Goal: Find specific page/section: Find specific page/section

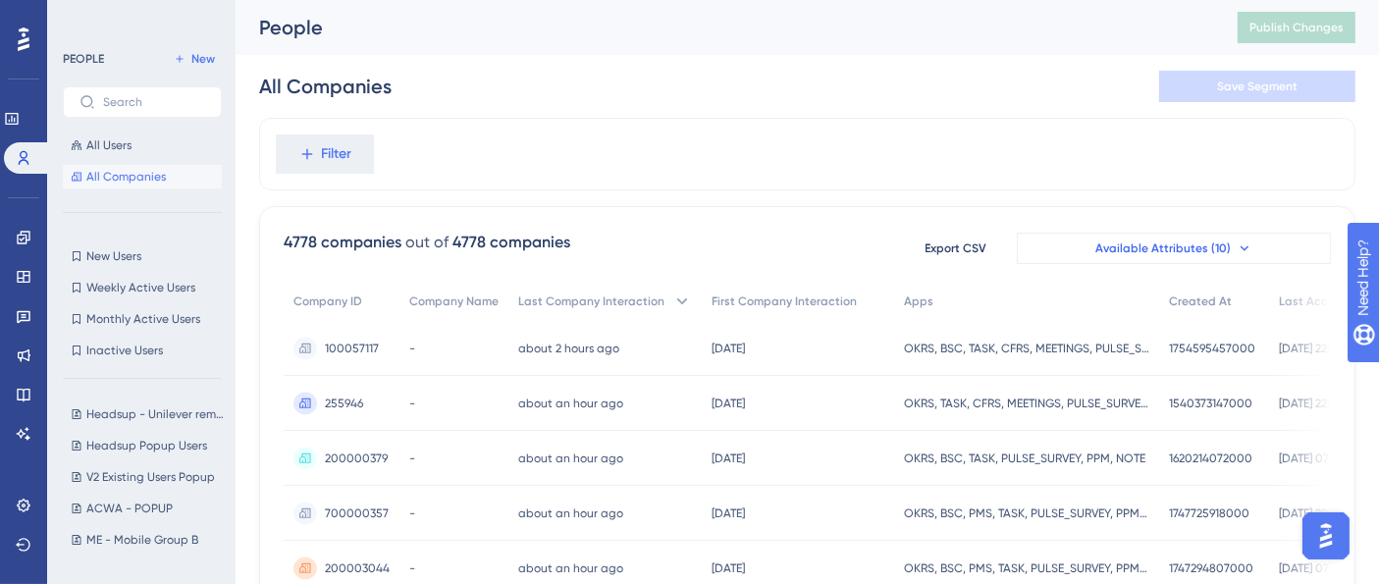
click at [1201, 247] on span "Available Attributes (10)" at bounding box center [1163, 249] width 135 height 16
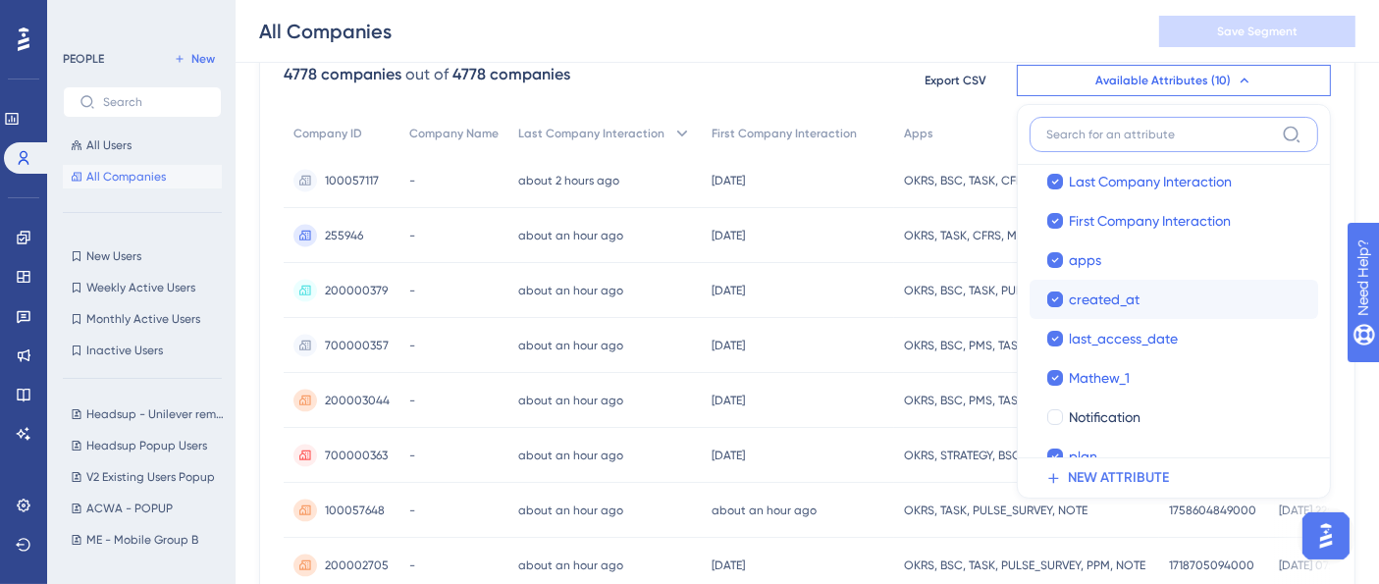
scroll to position [93, 0]
click at [850, 54] on div "All Companies Save Segment" at bounding box center [808, 31] width 1144 height 63
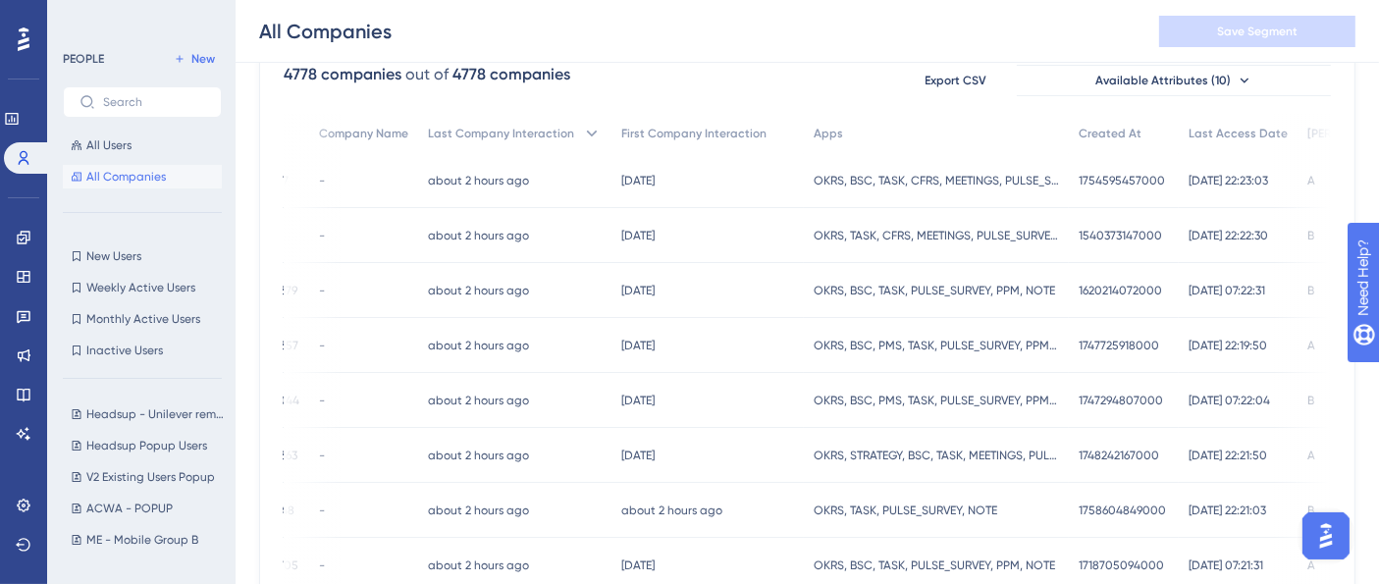
scroll to position [0, 0]
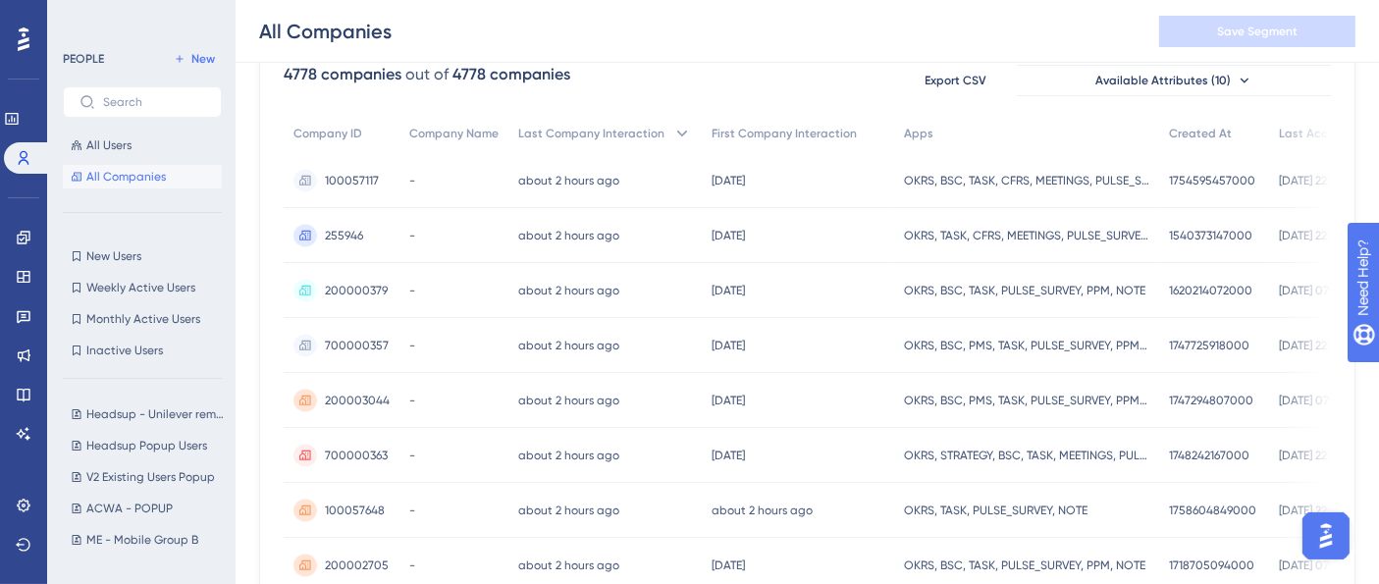
drag, startPoint x: 924, startPoint y: 360, endPoint x: 724, endPoint y: 35, distance: 381.7
click at [724, 35] on div "All Companies Save Segment" at bounding box center [808, 31] width 1144 height 63
click at [802, 57] on div "All Companies Save Segment" at bounding box center [808, 31] width 1144 height 63
click at [837, 71] on div "4778 companies out of 4778 companies Export CSV Available Attributes (10)" at bounding box center [808, 80] width 1048 height 35
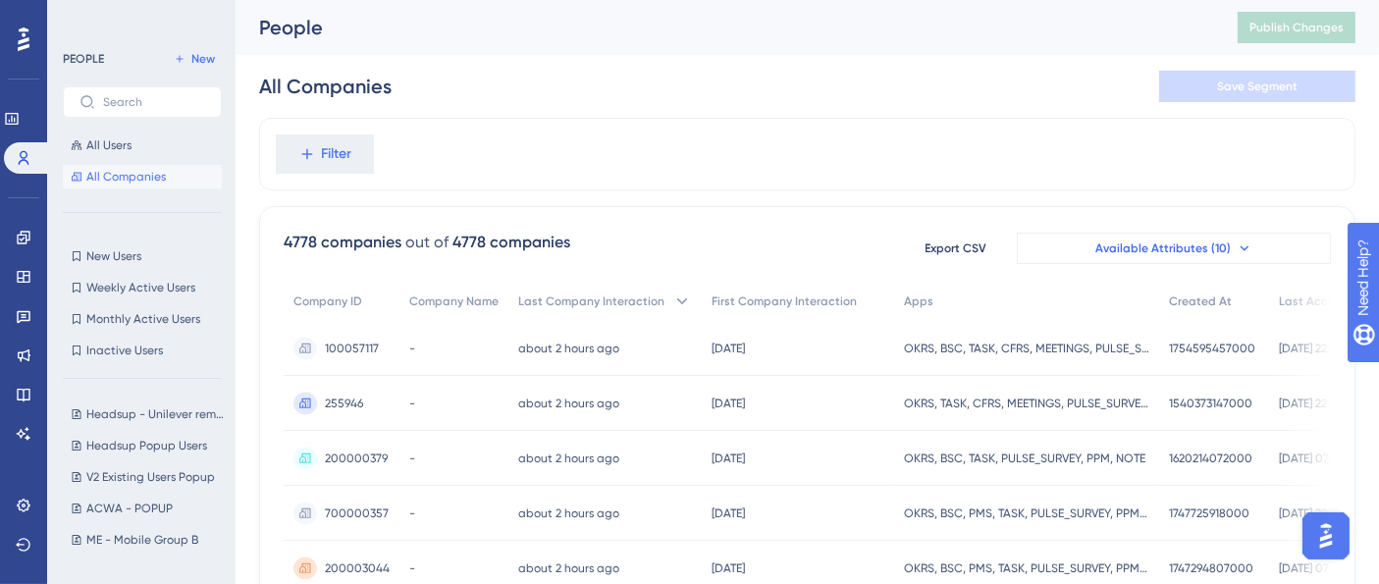
click at [1208, 250] on span "Available Attributes (10)" at bounding box center [1163, 249] width 135 height 16
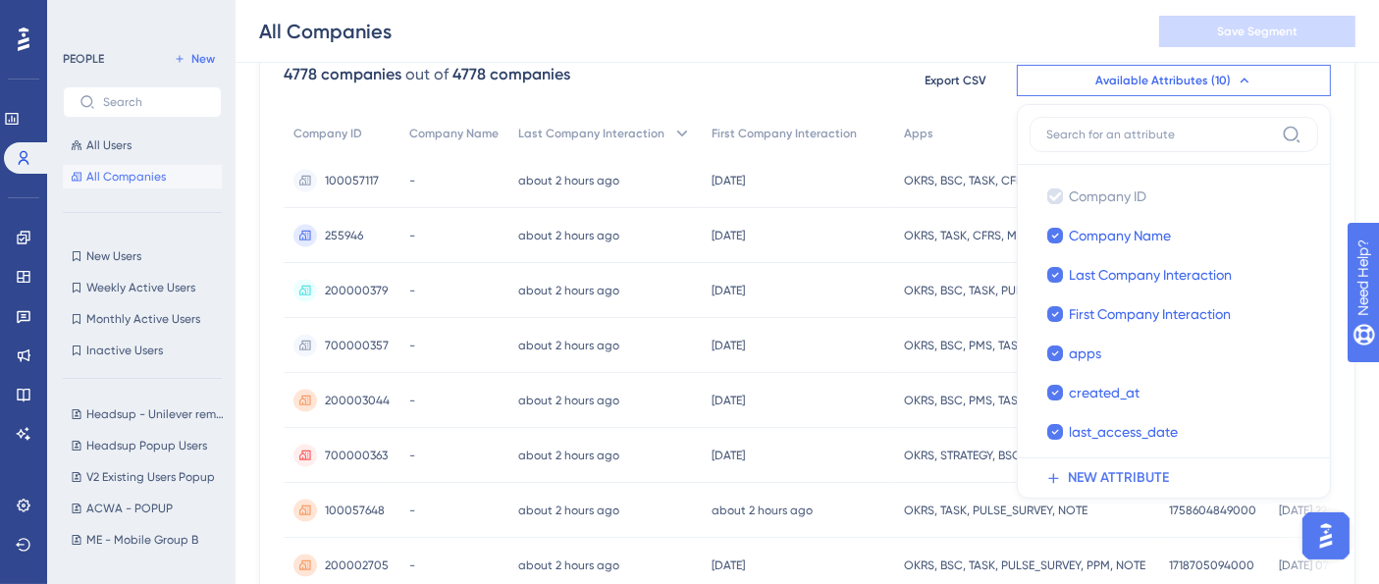
click at [848, 74] on div "4778 companies out of 4778 companies Export CSV Available Attributes (10) Compa…" at bounding box center [808, 80] width 1048 height 35
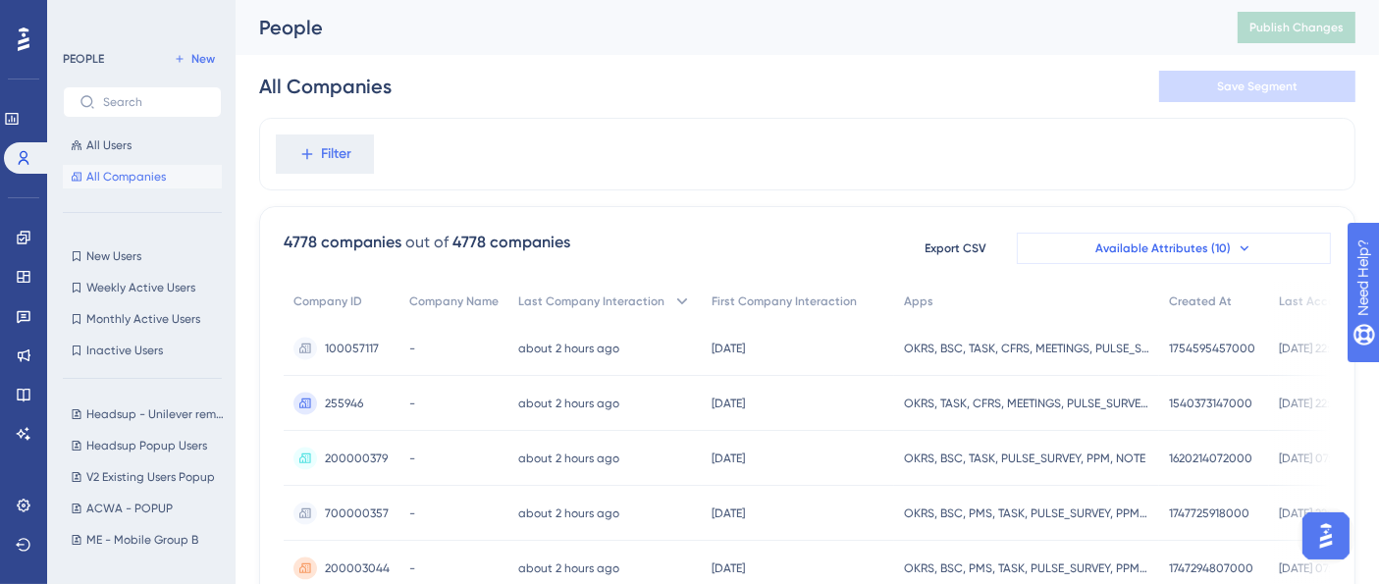
click at [1227, 248] on span "Available Attributes (10)" at bounding box center [1163, 249] width 135 height 16
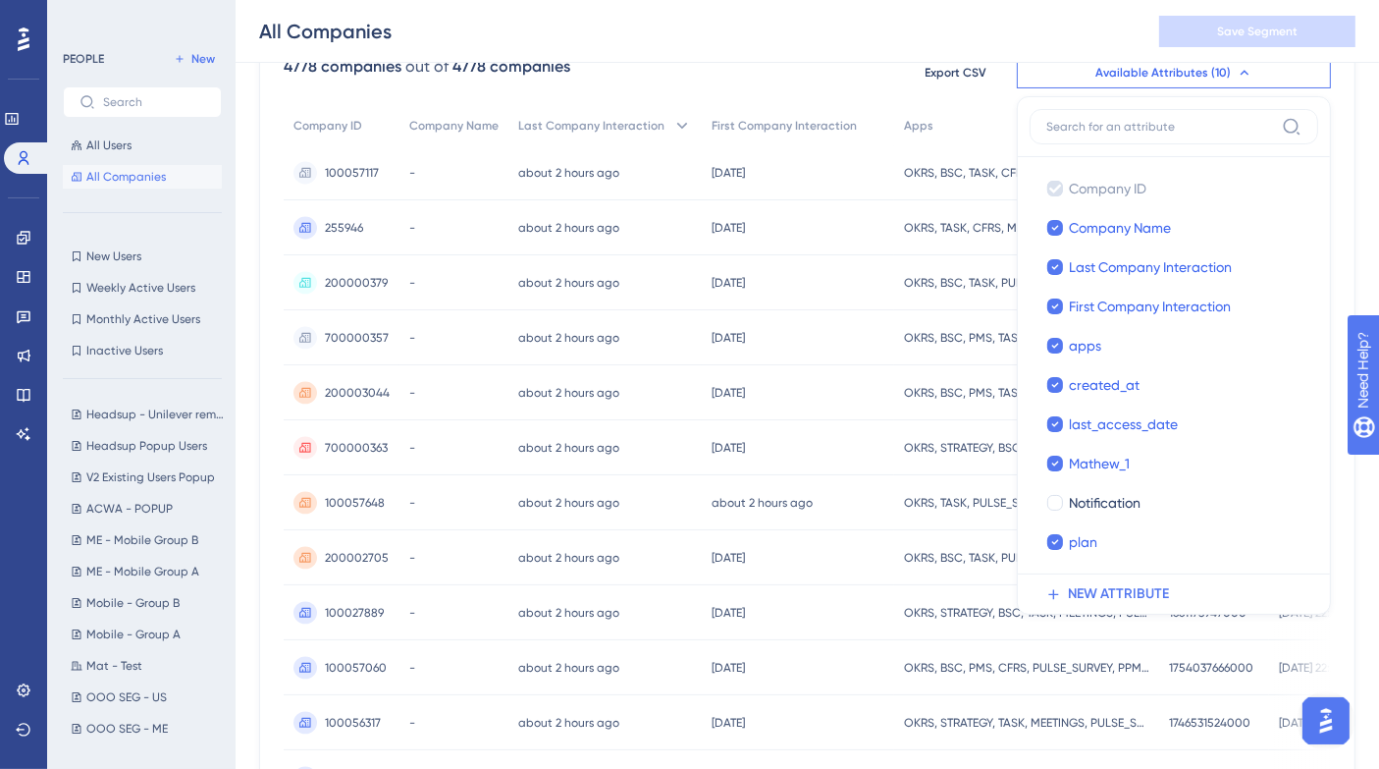
click at [704, 44] on div "All Companies Save Segment" at bounding box center [808, 31] width 1144 height 63
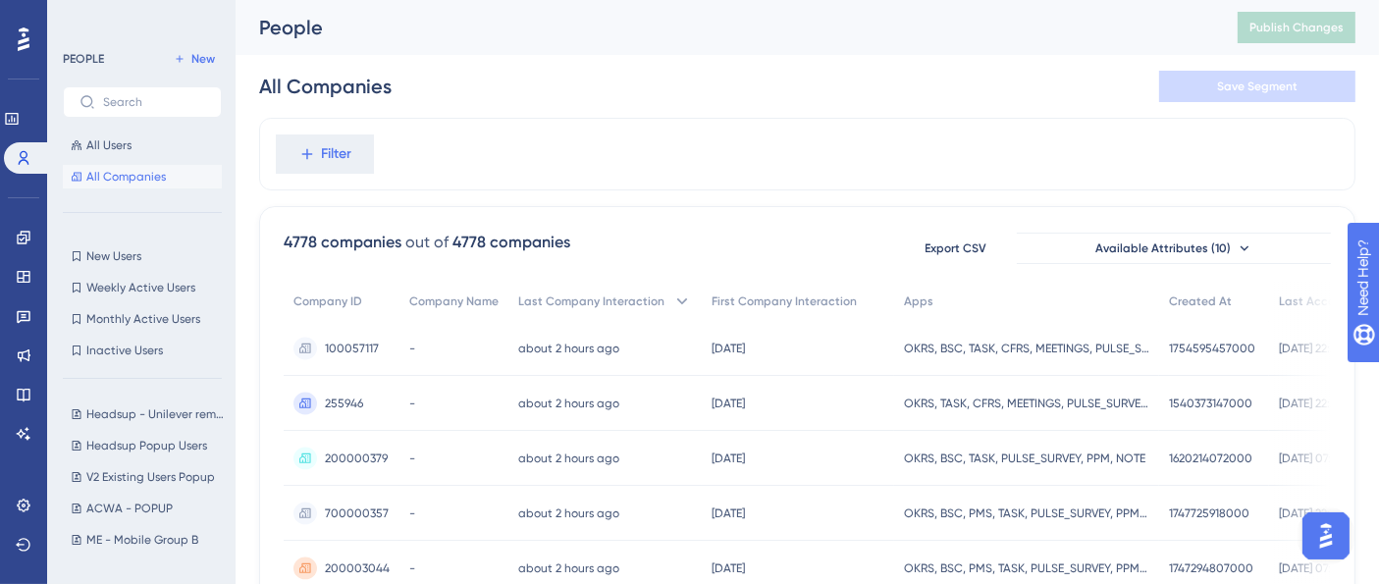
click at [135, 178] on span "All Companies" at bounding box center [126, 177] width 80 height 16
click at [311, 160] on icon at bounding box center [307, 154] width 18 height 18
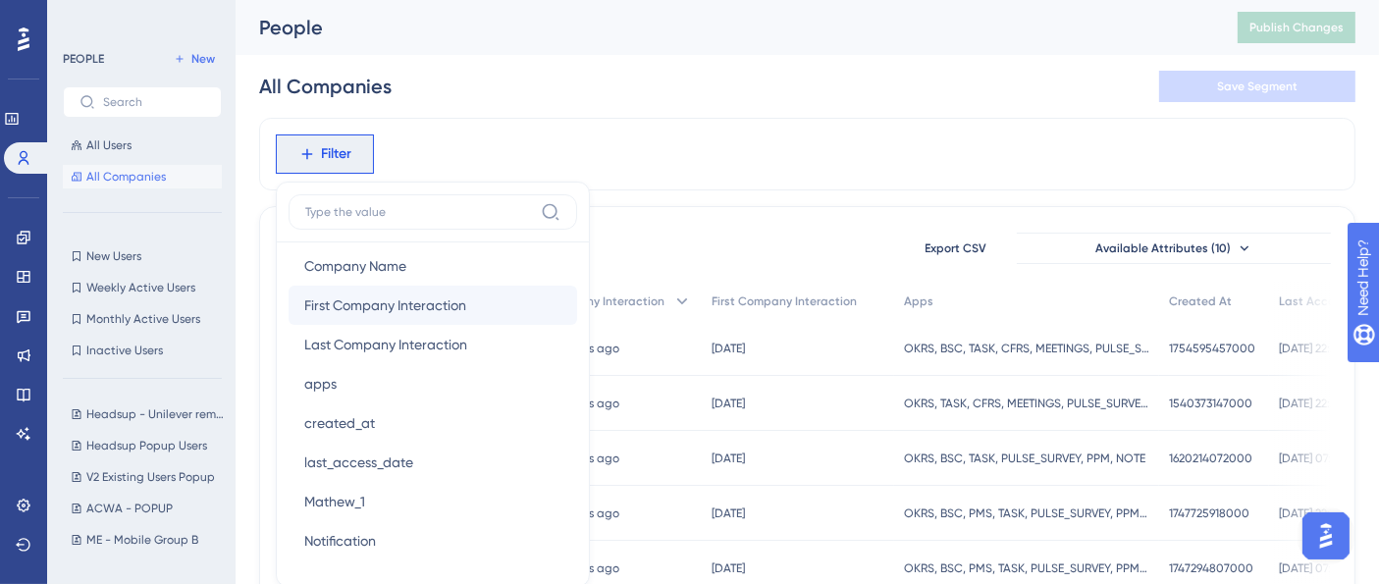
scroll to position [110, 0]
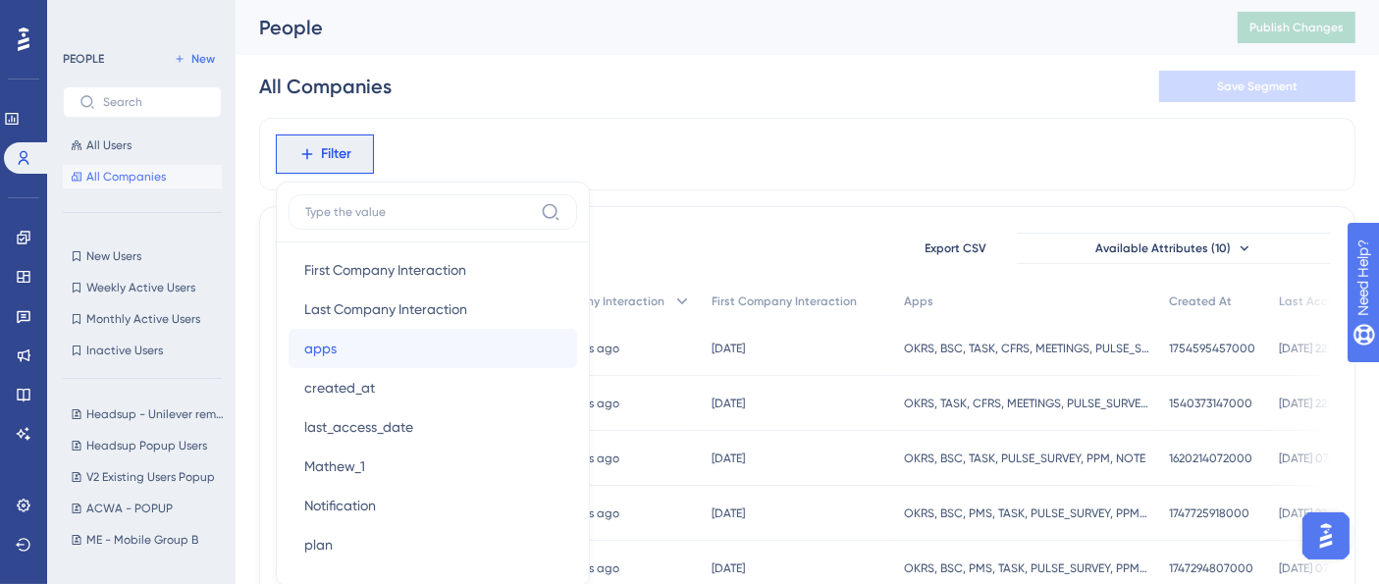
click at [455, 342] on button "apps apps" at bounding box center [433, 348] width 289 height 39
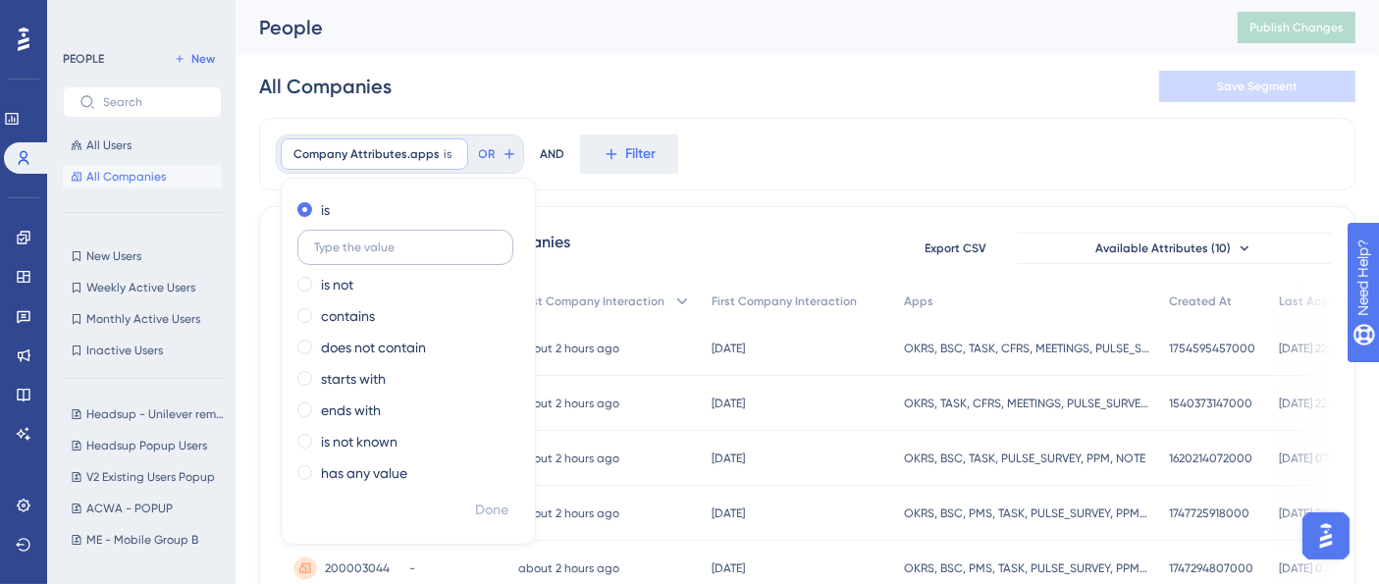
click at [435, 243] on input "text" at bounding box center [405, 248] width 183 height 14
click at [375, 324] on div "contains" at bounding box center [404, 316] width 214 height 24
click at [399, 307] on input "text" at bounding box center [405, 310] width 183 height 14
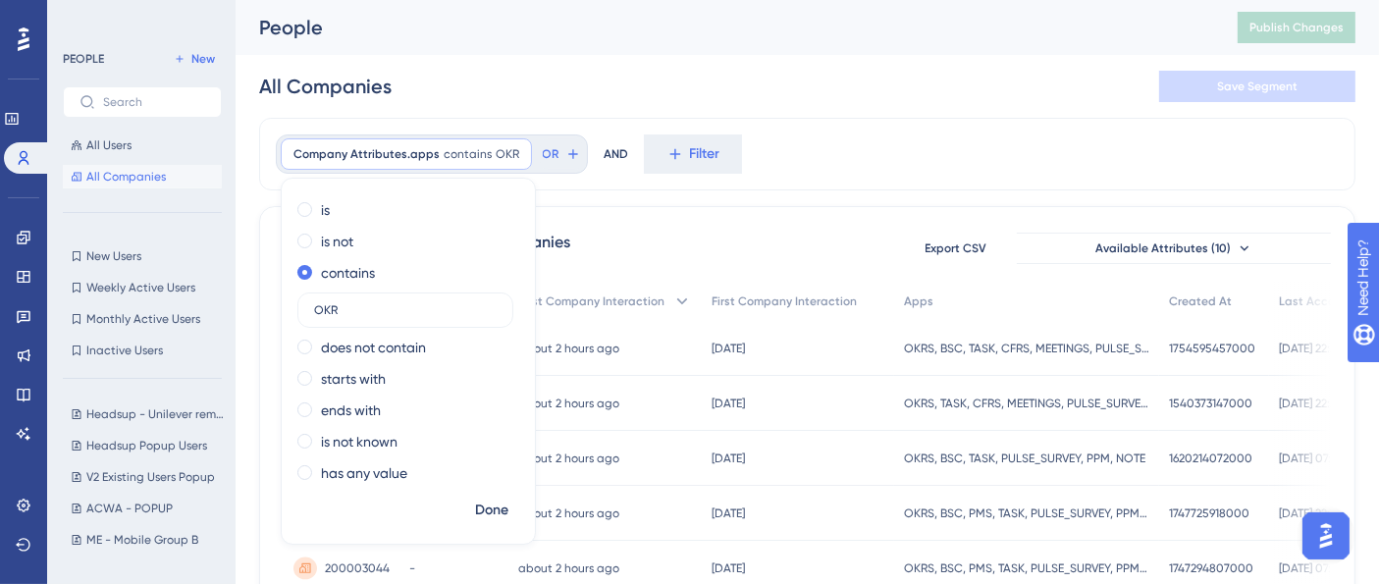
type input "OKR"
drag, startPoint x: 356, startPoint y: 317, endPoint x: 242, endPoint y: 309, distance: 115.1
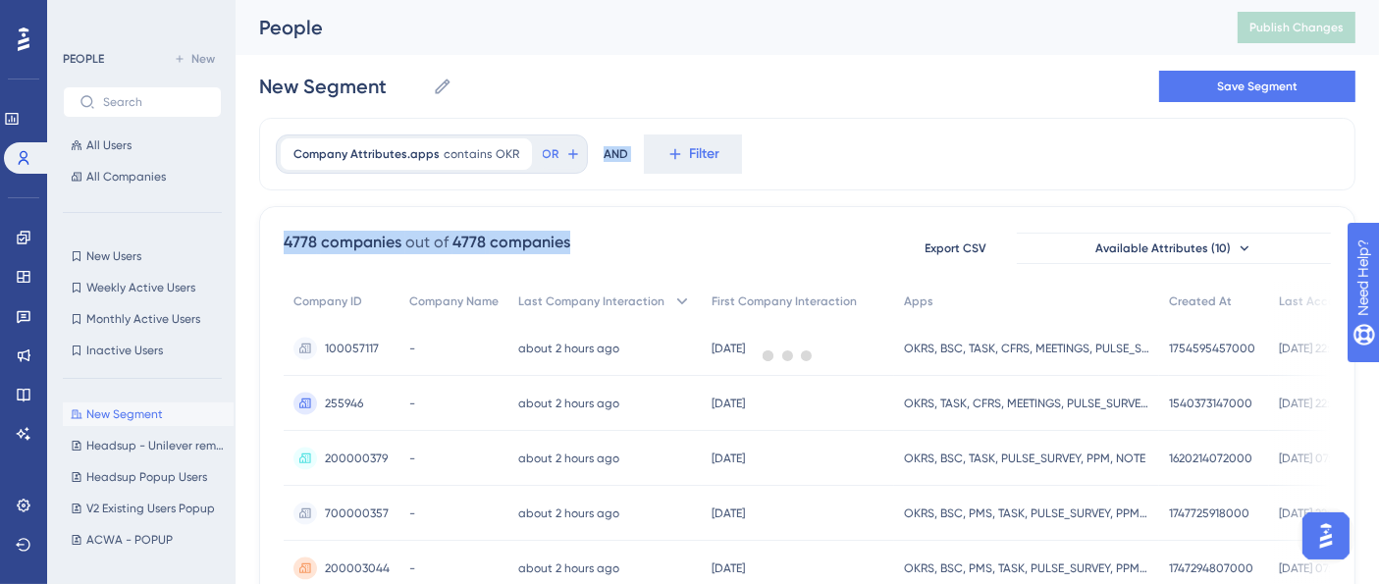
click at [424, 167] on div at bounding box center [787, 355] width 1183 height 443
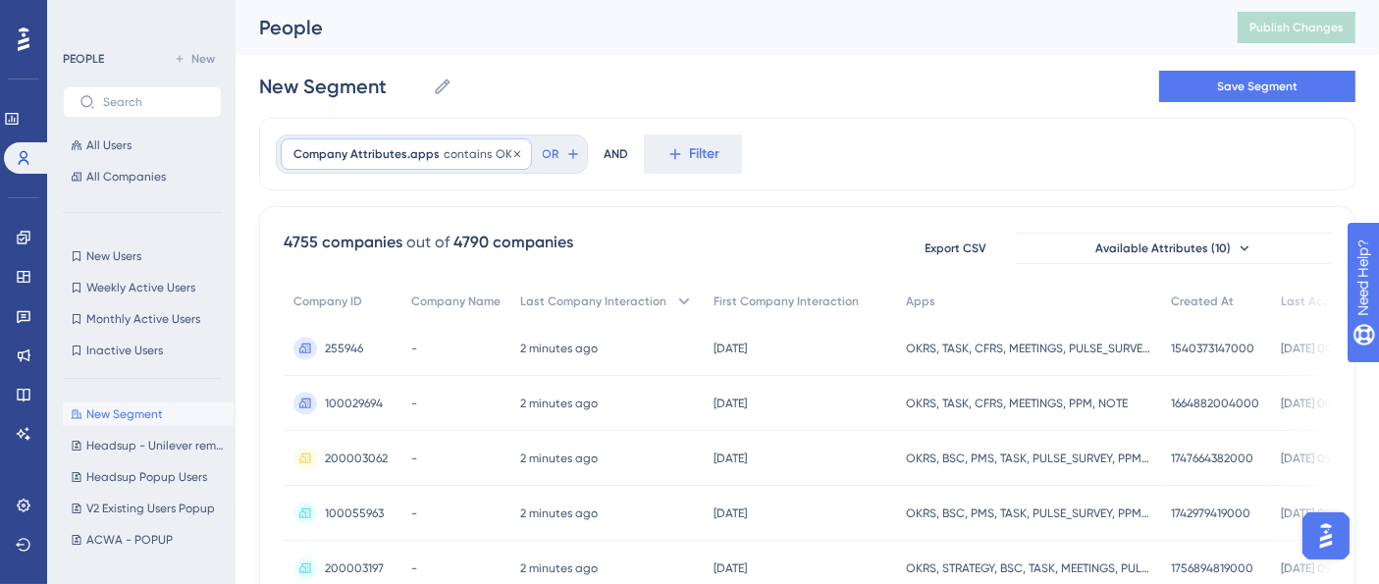
click at [477, 152] on span "contains" at bounding box center [468, 154] width 48 height 16
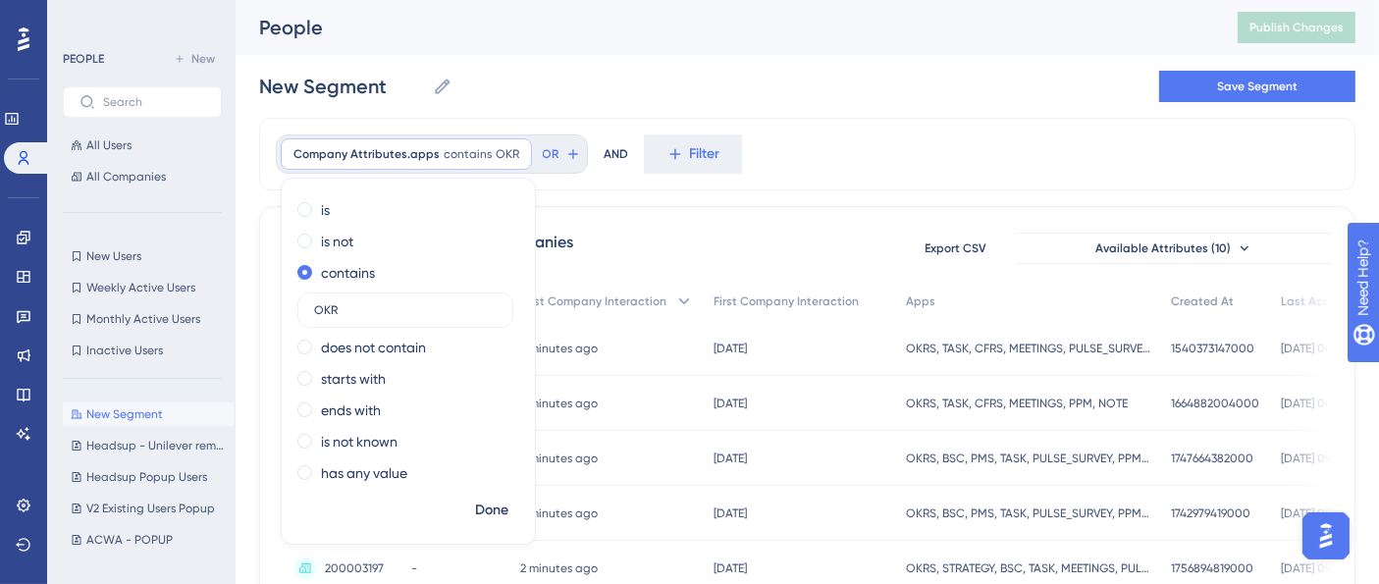
drag, startPoint x: 342, startPoint y: 306, endPoint x: 292, endPoint y: 306, distance: 50.1
click at [292, 306] on div "is is not contains OKR does not contain starts with ends with is not known has …" at bounding box center [408, 343] width 253 height 298
type input ""OKRS": true"
click at [484, 512] on span "Done" at bounding box center [491, 511] width 33 height 24
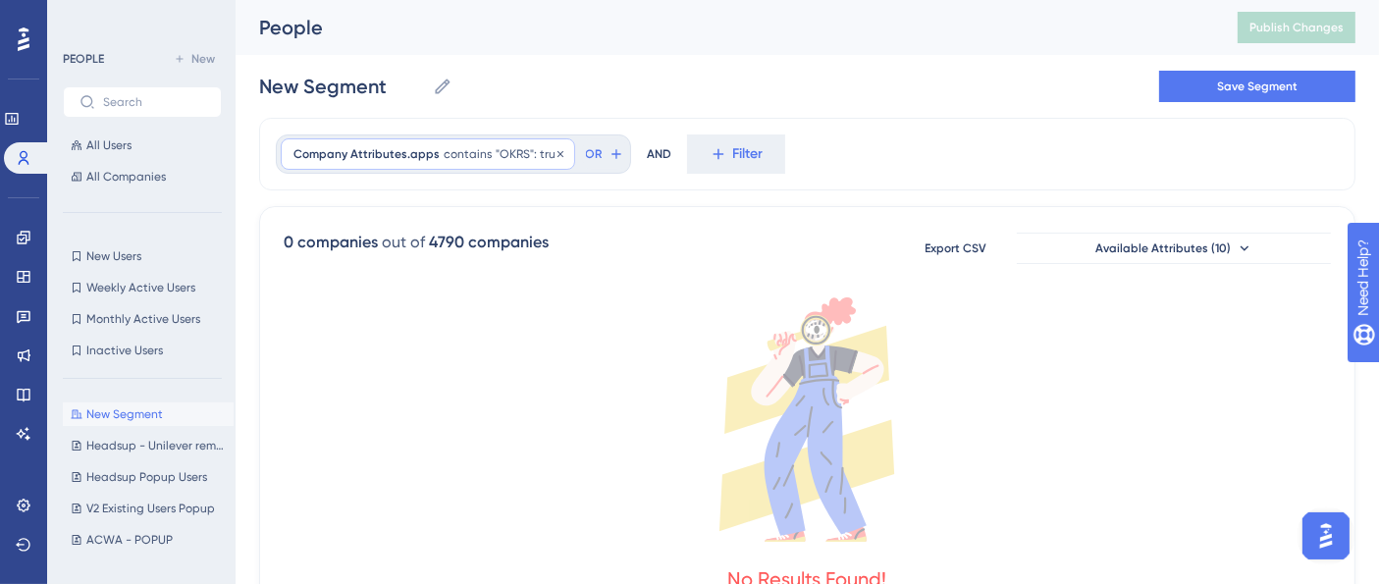
click at [496, 146] on span ""OKRS": true" at bounding box center [529, 154] width 67 height 16
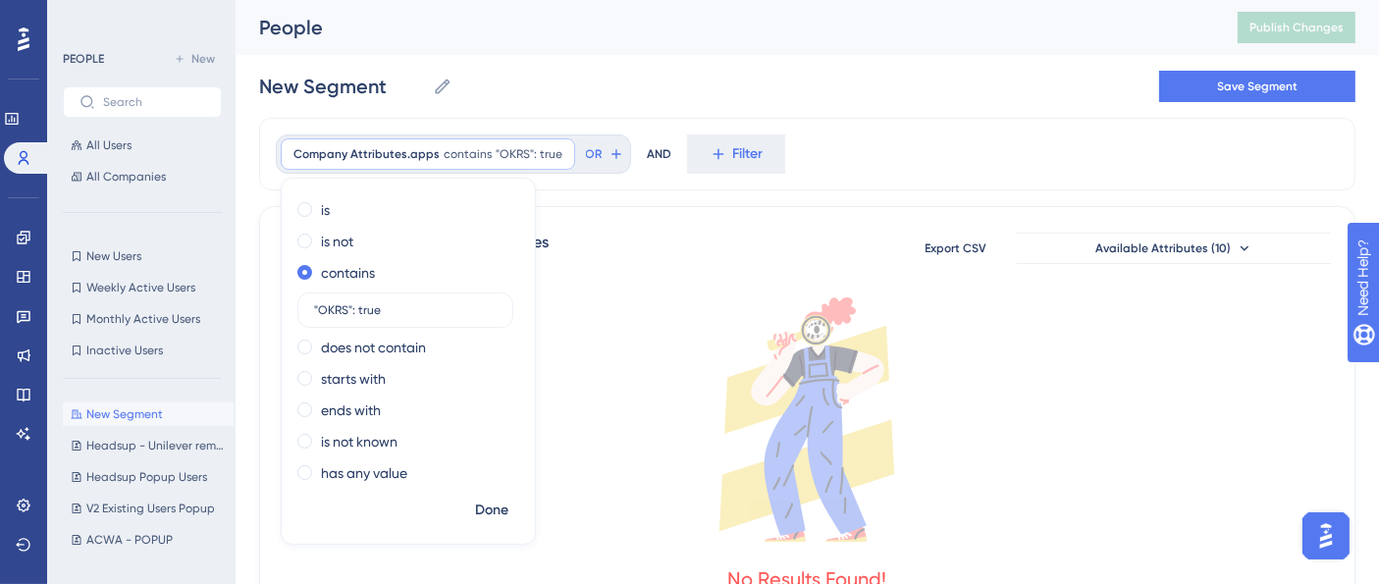
click at [685, 252] on div "0 companies out of 4790 companies Export CSV Available Attributes (10)" at bounding box center [808, 248] width 1048 height 35
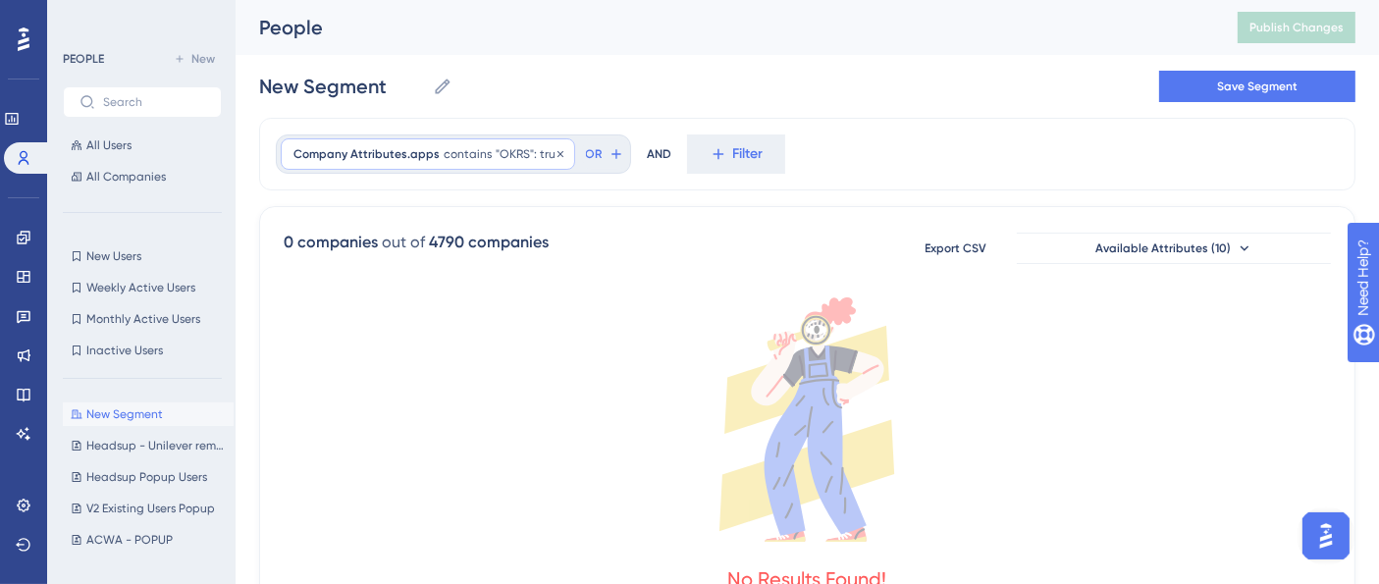
click at [514, 161] on span ""OKRS": true" at bounding box center [529, 154] width 67 height 16
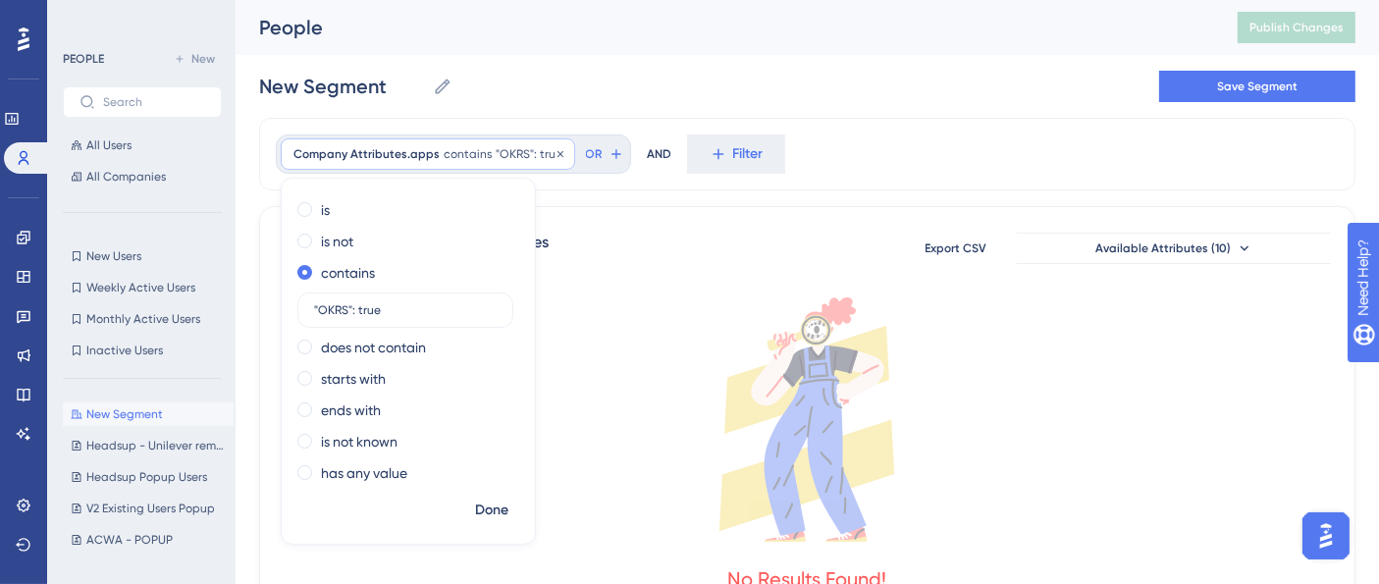
click at [496, 154] on span ""OKRS": true" at bounding box center [529, 154] width 67 height 16
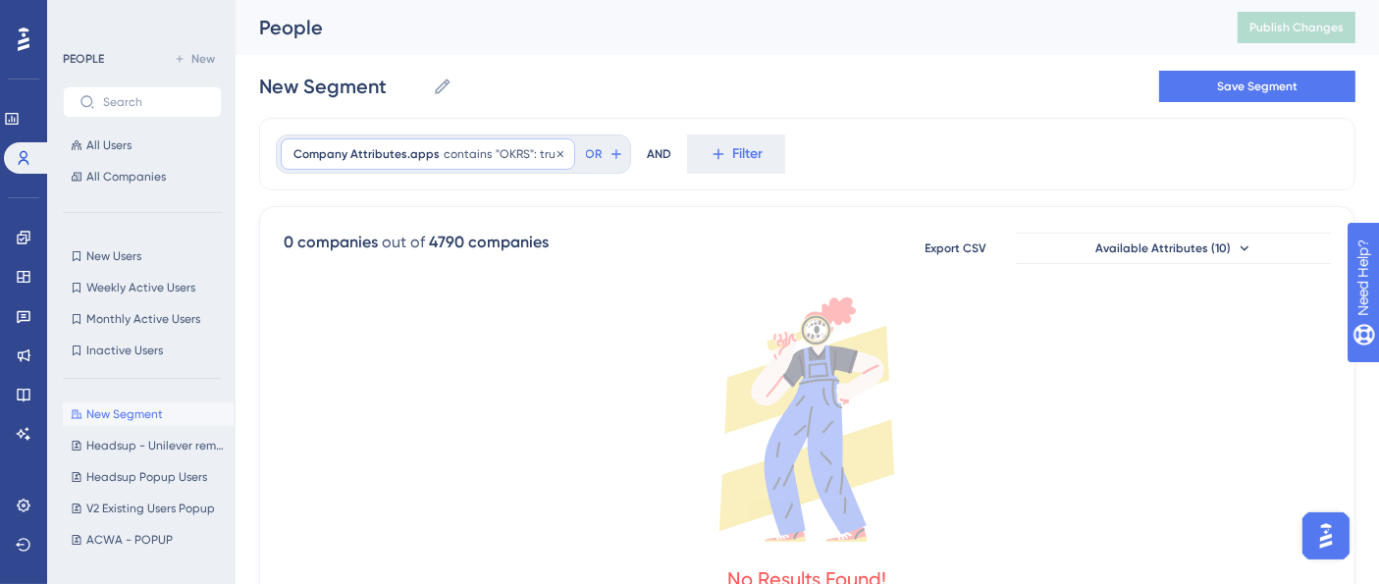
click at [496, 154] on span ""OKRS": true" at bounding box center [529, 154] width 67 height 16
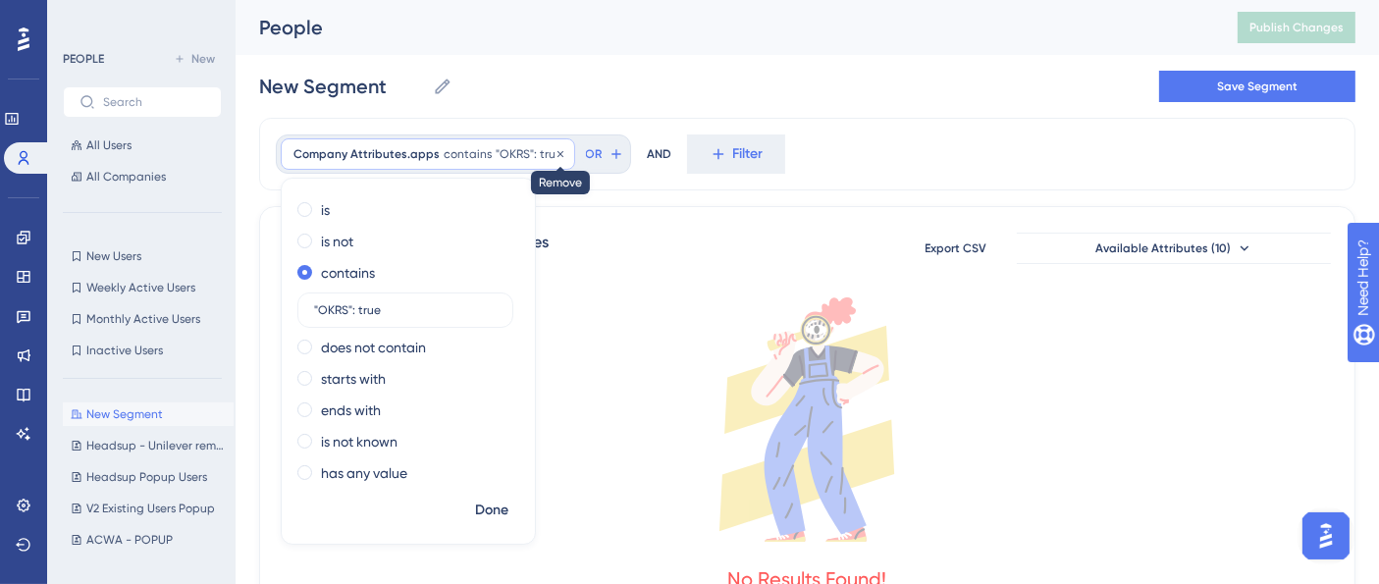
click at [555, 149] on icon at bounding box center [561, 154] width 12 height 12
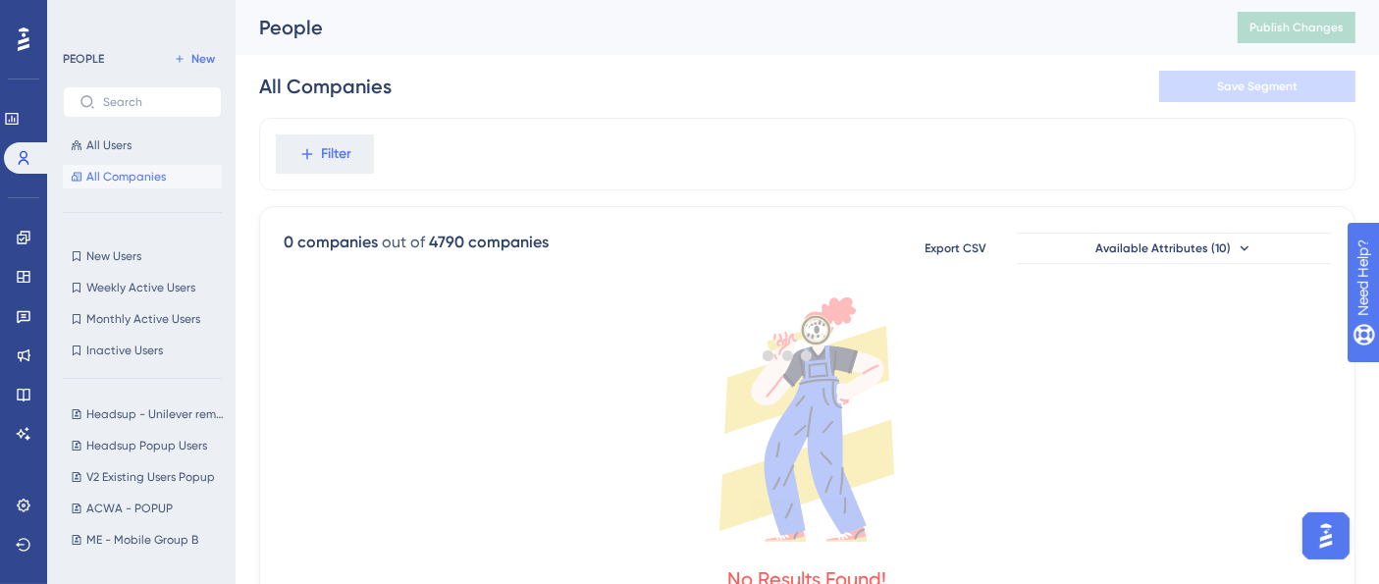
click at [329, 149] on div at bounding box center [787, 355] width 1183 height 443
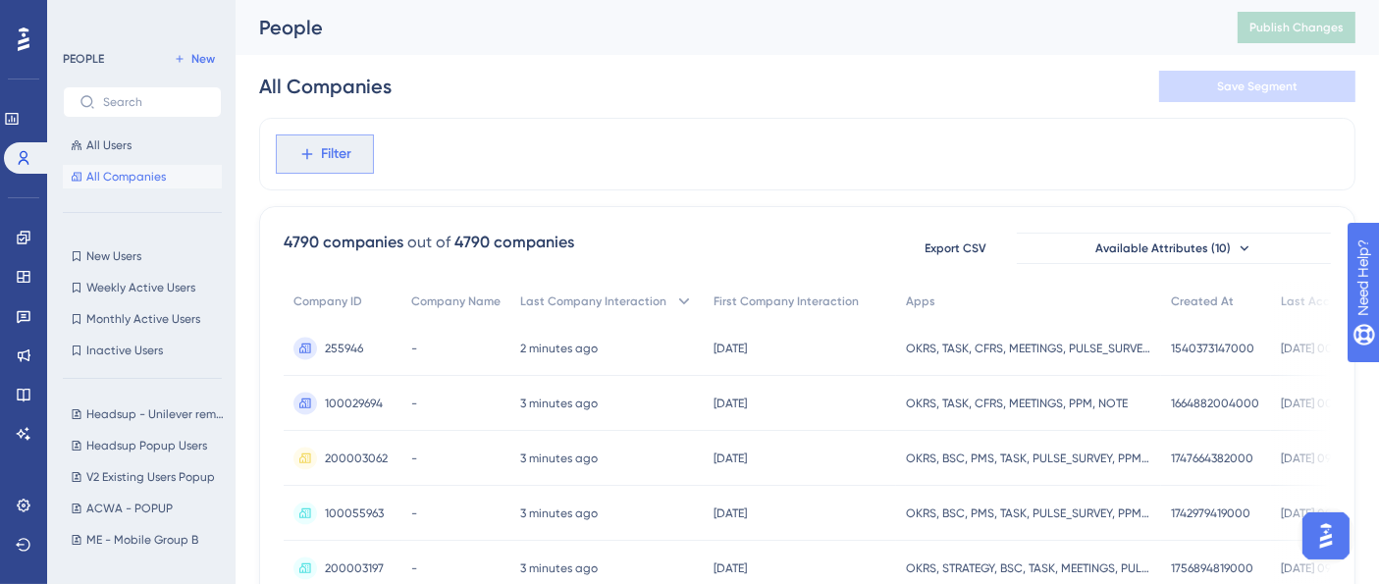
click at [330, 150] on span "Filter" at bounding box center [337, 154] width 30 height 24
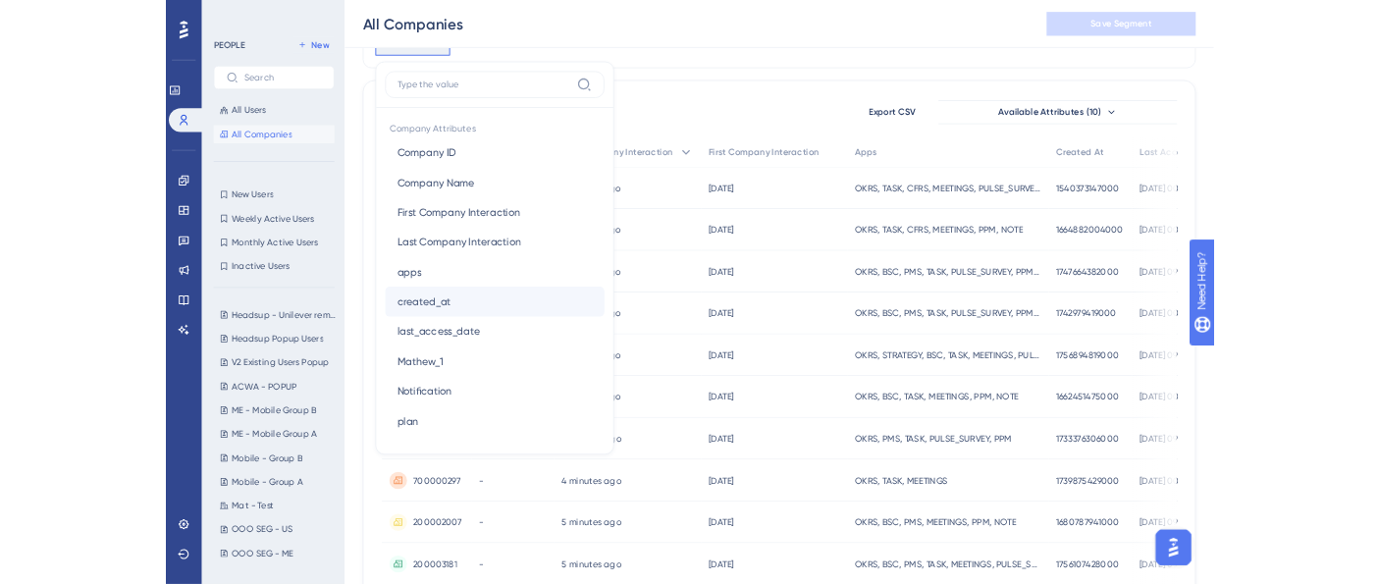
scroll to position [0, 0]
